Goal: Task Accomplishment & Management: Manage account settings

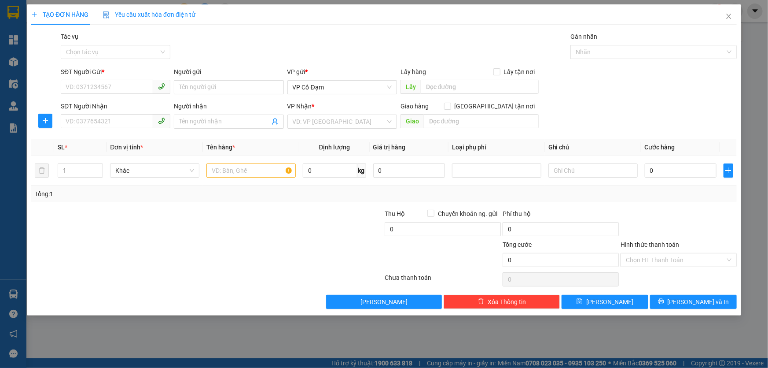
drag, startPoint x: 326, startPoint y: 335, endPoint x: 489, endPoint y: 152, distance: 245.1
click at [326, 335] on div "TẠO ĐƠN HÀNG Yêu cầu xuất hóa đơn điện tử Transit Pickup Surcharge Ids Transit …" at bounding box center [384, 184] width 768 height 368
click at [732, 11] on span "Close" at bounding box center [729, 16] width 25 height 25
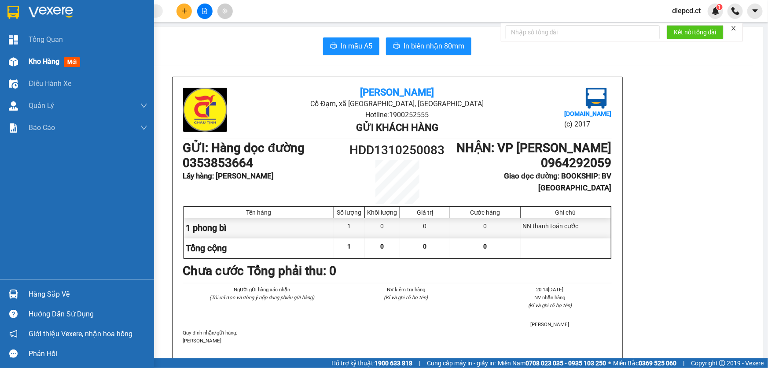
click at [22, 57] on div "Kho hàng mới" at bounding box center [77, 62] width 154 height 22
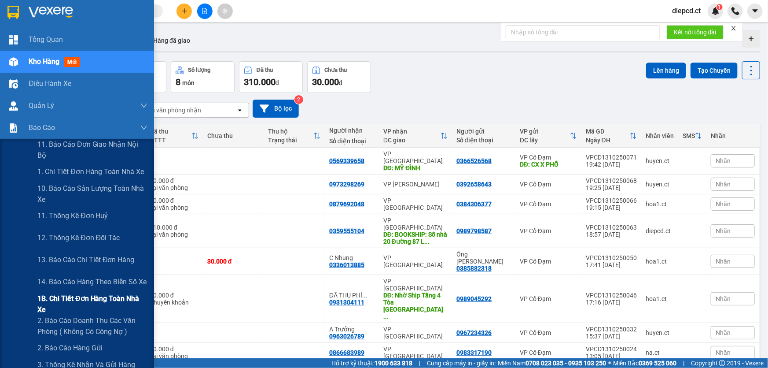
click at [42, 301] on span "1B. Chi tiết đơn hàng toàn nhà xe" at bounding box center [92, 304] width 110 height 22
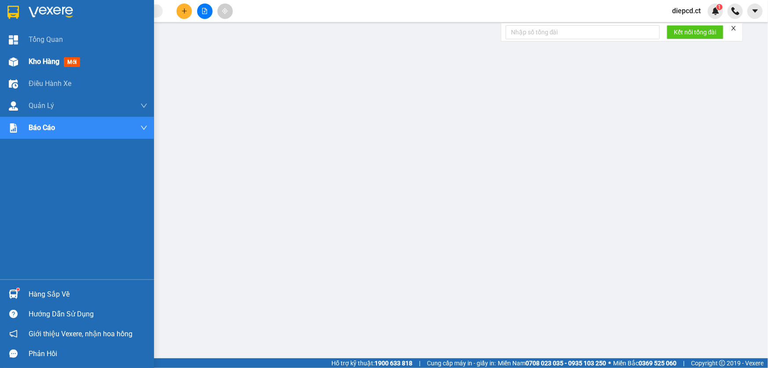
click at [15, 62] on img at bounding box center [13, 61] width 9 height 9
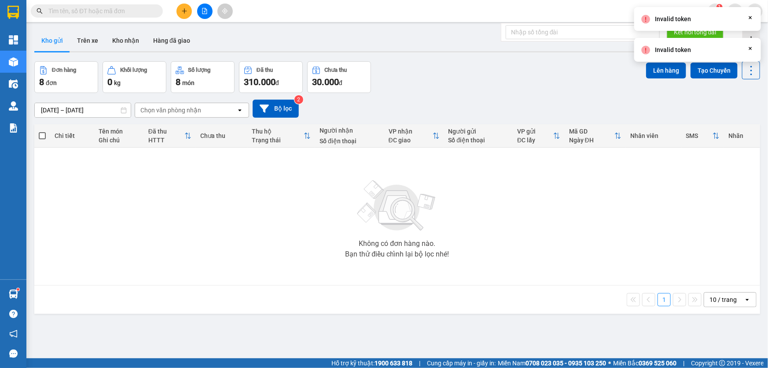
click at [523, 88] on div "Đơn hàng 8 đơn Khối lượng 0 kg Số lượng 8 món Đã thu 310.000 đ Chưa thu 30.000 …" at bounding box center [397, 77] width 726 height 32
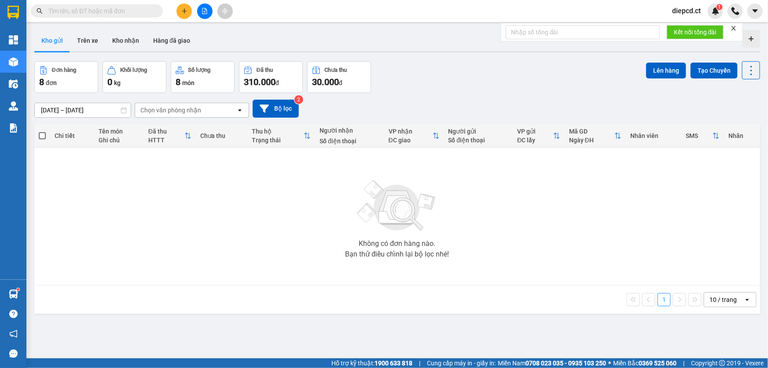
click at [53, 44] on button "Kho gửi" at bounding box center [52, 40] width 36 height 21
click at [688, 12] on span "diepcd.ct" at bounding box center [686, 10] width 43 height 11
click at [687, 31] on span "Đăng xuất" at bounding box center [697, 27] width 37 height 10
